Goal: Obtain resource: Obtain resource

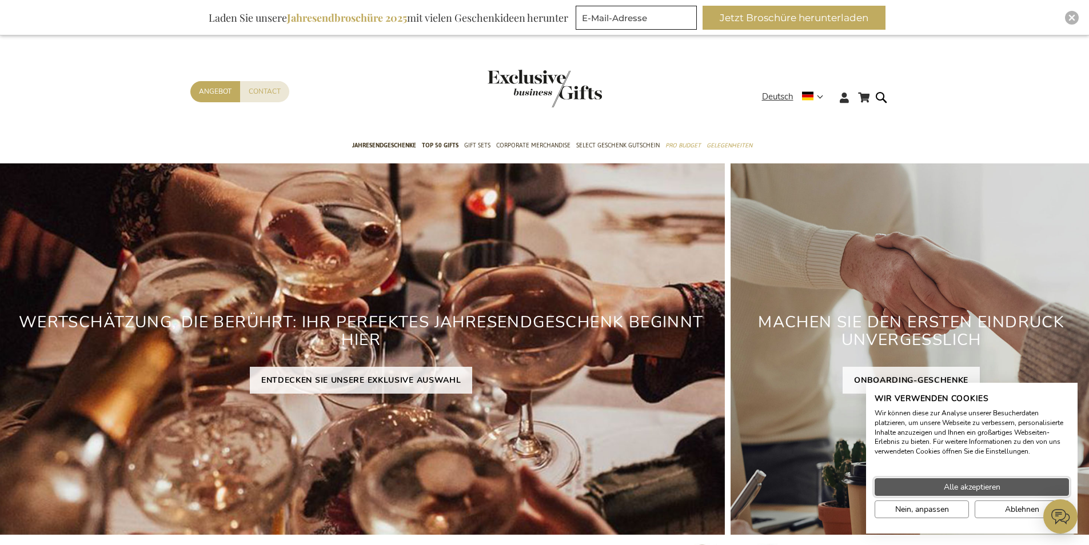
click at [976, 487] on span "Alle akzeptieren" at bounding box center [972, 487] width 57 height 12
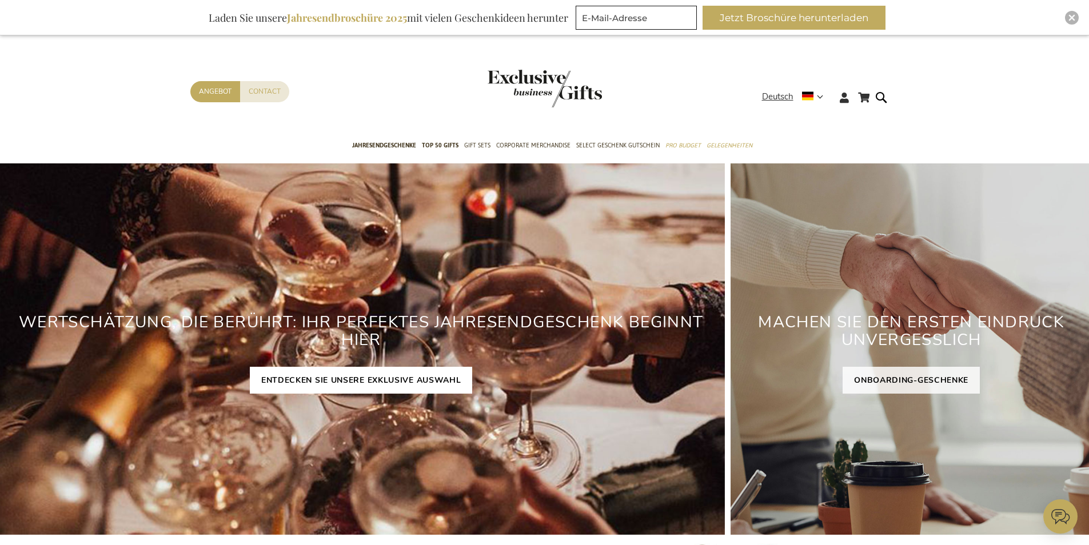
click at [388, 380] on link "ENTDECKEN SIE UNSERE EXKLUSIVE AUSWAHL" at bounding box center [361, 380] width 223 height 27
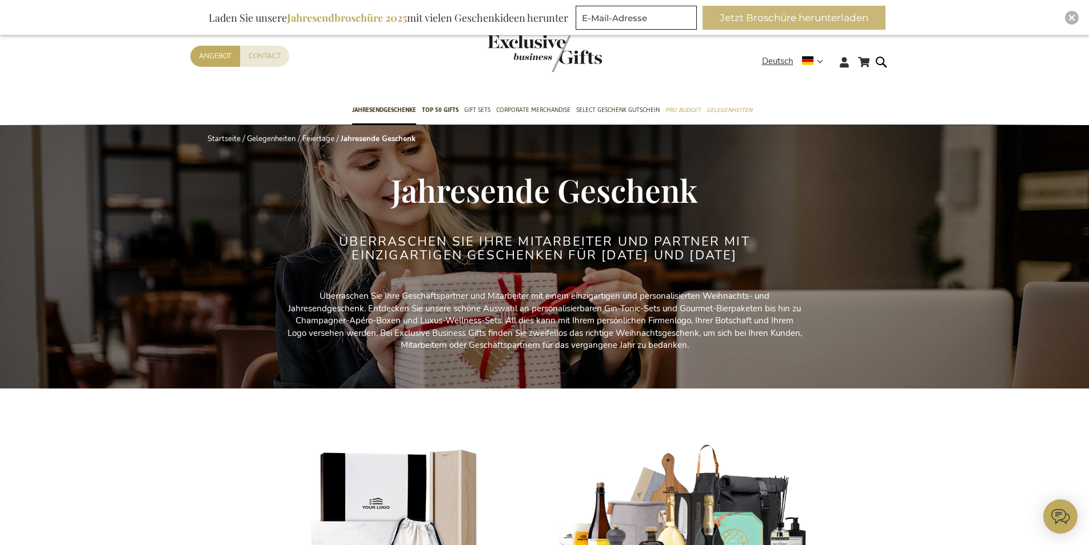
click at [721, 23] on button "Jetzt Broschüre herunterladen" at bounding box center [794, 18] width 183 height 24
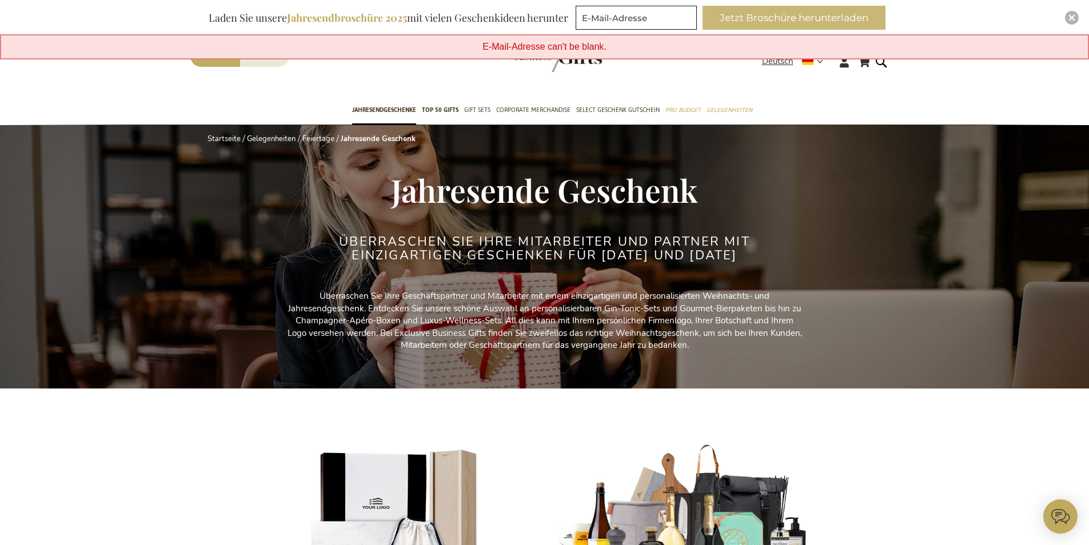
click at [756, 26] on button "Jetzt Broschüre herunterladen" at bounding box center [794, 18] width 183 height 24
click at [737, 12] on button "Jetzt Broschüre herunterladen" at bounding box center [794, 18] width 183 height 24
